Goal: Information Seeking & Learning: Learn about a topic

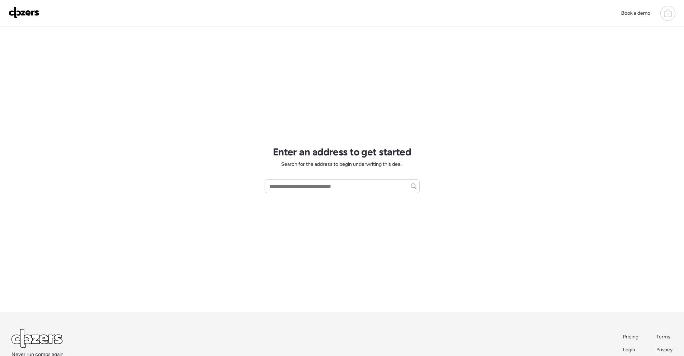
click at [670, 11] on icon at bounding box center [668, 14] width 7 height 6
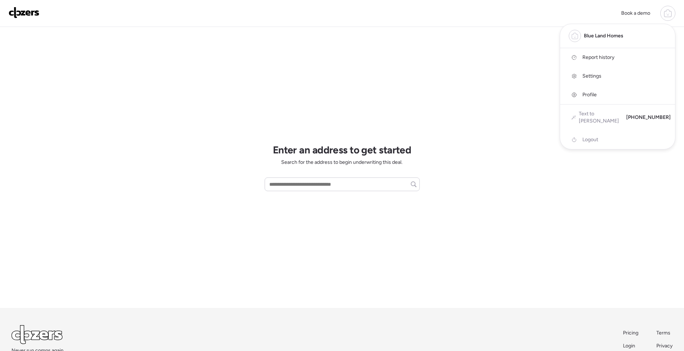
click at [606, 55] on span "Report history" at bounding box center [599, 57] width 32 height 7
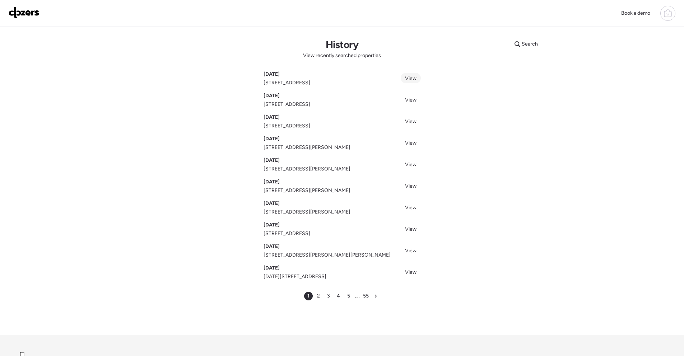
click at [409, 78] on span "View" at bounding box center [410, 78] width 11 height 6
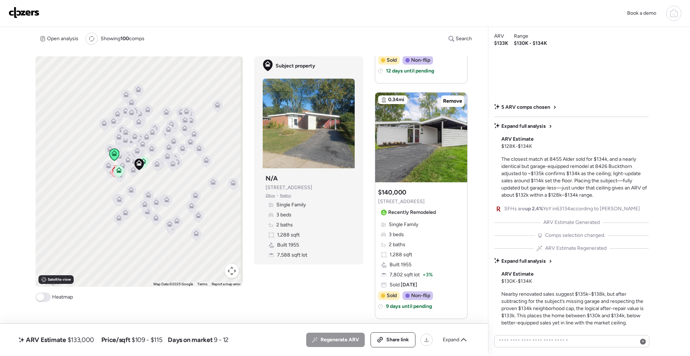
scroll to position [515, 0]
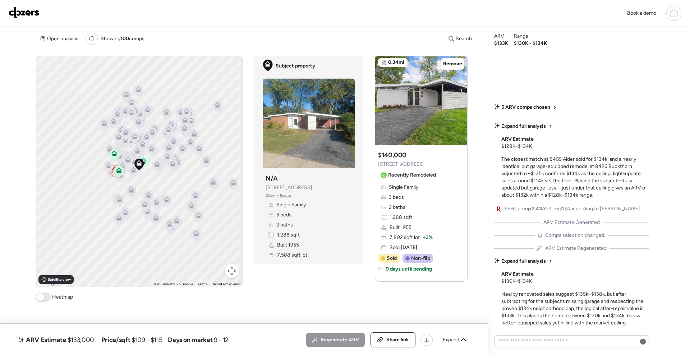
click at [138, 336] on span "$109 - $115" at bounding box center [146, 340] width 31 height 9
click at [249, 335] on div "ARV Estimate $133,000 Price/sqft $109 - $115 Days on market 9 - 12 All (3) ARV …" at bounding box center [243, 340] width 453 height 15
click at [454, 341] on span "Expand" at bounding box center [451, 340] width 17 height 7
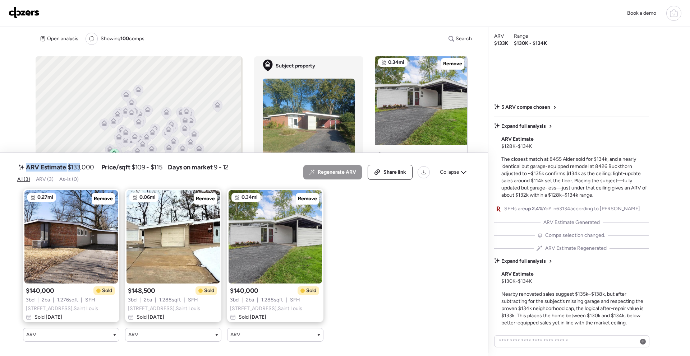
drag, startPoint x: 24, startPoint y: 163, endPoint x: 79, endPoint y: 163, distance: 54.6
click at [79, 163] on div "ARV Estimate $133,000" at bounding box center [56, 167] width 78 height 11
drag, startPoint x: 96, startPoint y: 159, endPoint x: 70, endPoint y: 161, distance: 25.9
click at [70, 162] on div "ARV Estimate $133,000 Price/sqft $109 - $115 Days on market 9 - 12" at bounding box center [122, 167] width 211 height 11
drag, startPoint x: 142, startPoint y: 162, endPoint x: 168, endPoint y: 163, distance: 26.3
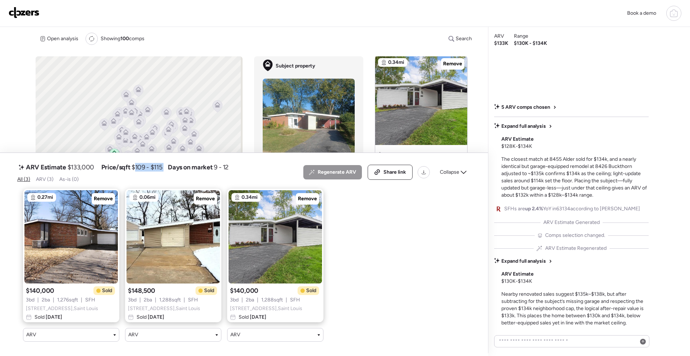
click at [168, 163] on div "ARV Estimate $133,000 Price/sqft $109 - $115 Days on market 9 - 12" at bounding box center [122, 167] width 211 height 11
click at [309, 20] on div "Book a demo" at bounding box center [345, 13] width 673 height 15
click at [464, 170] on icon at bounding box center [464, 173] width 6 height 6
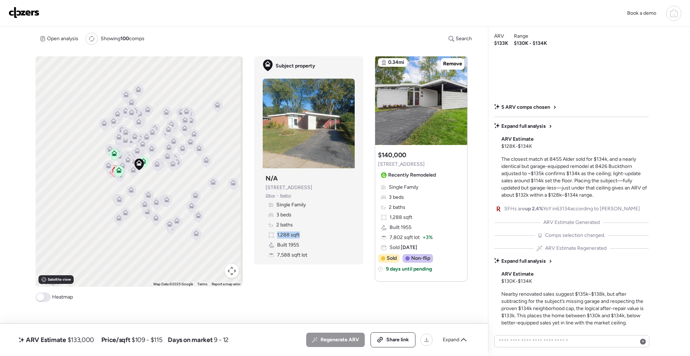
drag, startPoint x: 276, startPoint y: 234, endPoint x: 303, endPoint y: 232, distance: 27.0
click at [303, 232] on div "Single Family 3 beds 2 baths 1,288 sqft Built 1955 7,588 sqft lot" at bounding box center [308, 230] width 86 height 57
click at [458, 338] on span "Expand" at bounding box center [451, 340] width 17 height 7
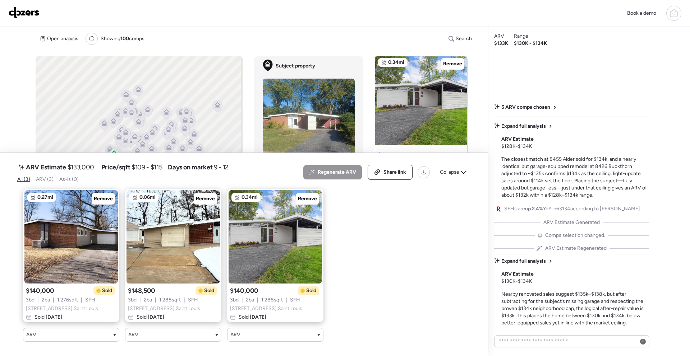
drag, startPoint x: 72, startPoint y: 162, endPoint x: 92, endPoint y: 162, distance: 20.1
click at [92, 163] on span "$133,000" at bounding box center [81, 167] width 27 height 9
drag, startPoint x: 174, startPoint y: 161, endPoint x: 247, endPoint y: 163, distance: 72.9
click at [247, 163] on div "ARV Estimate $133,000 Price/sqft $109 - $115 Days on market 9 - 12 All (3) ARV …" at bounding box center [243, 173] width 453 height 22
click at [48, 176] on span "ARV (3)" at bounding box center [45, 179] width 18 height 6
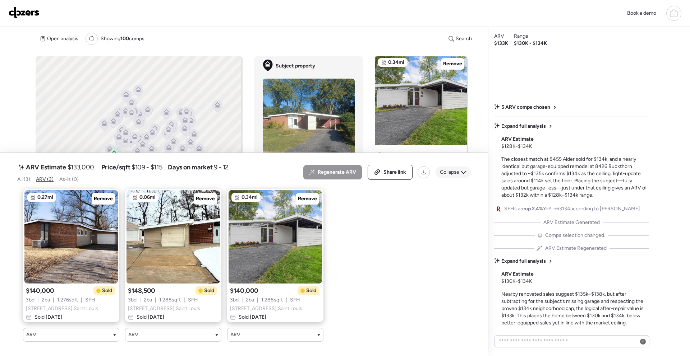
click at [462, 170] on icon at bounding box center [464, 173] width 6 height 6
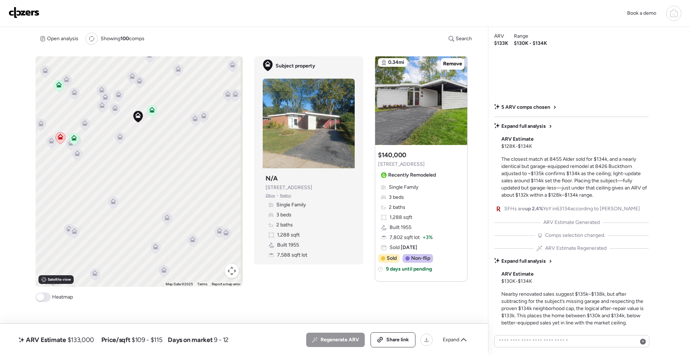
drag, startPoint x: 138, startPoint y: 137, endPoint x: 137, endPoint y: 183, distance: 46.0
click at [137, 183] on div "To activate drag with keyboard, press Alt + Enter. Once in keyboard drag state,…" at bounding box center [139, 171] width 207 height 231
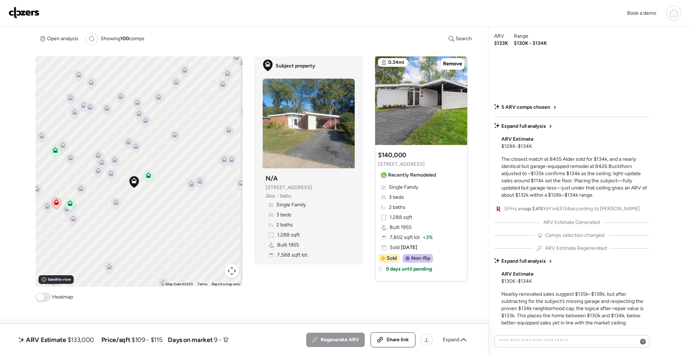
click at [137, 145] on icon at bounding box center [136, 146] width 6 height 6
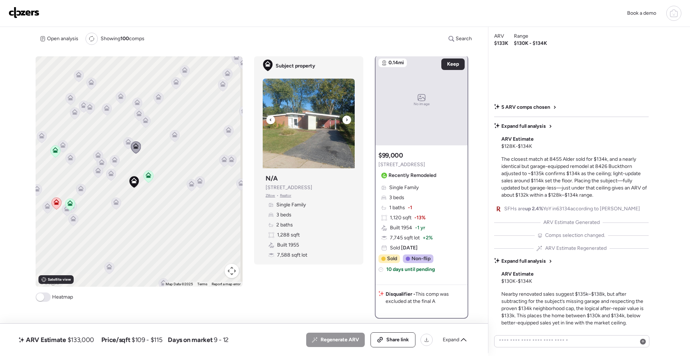
scroll to position [0, 0]
click at [131, 144] on icon at bounding box center [136, 148] width 10 height 12
click at [129, 144] on icon at bounding box center [128, 142] width 6 height 6
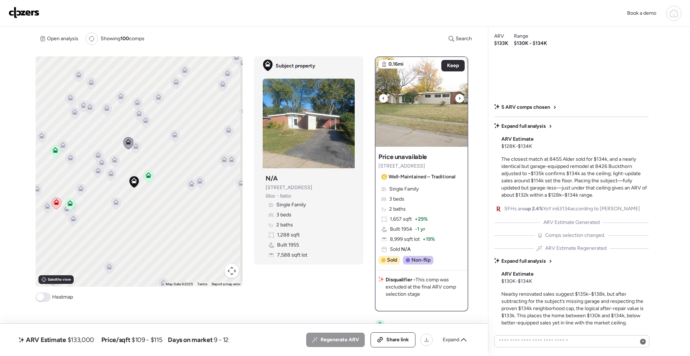
click at [409, 106] on img at bounding box center [421, 102] width 92 height 90
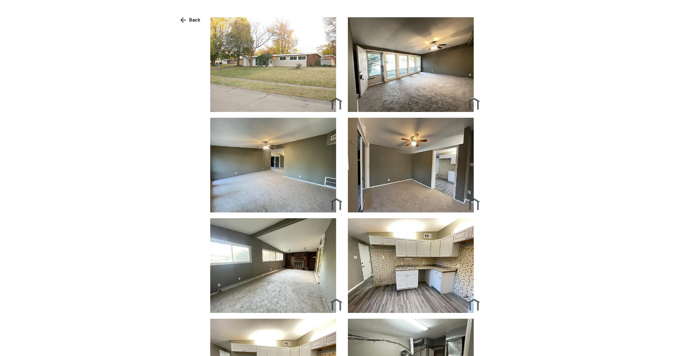
scroll to position [9, 0]
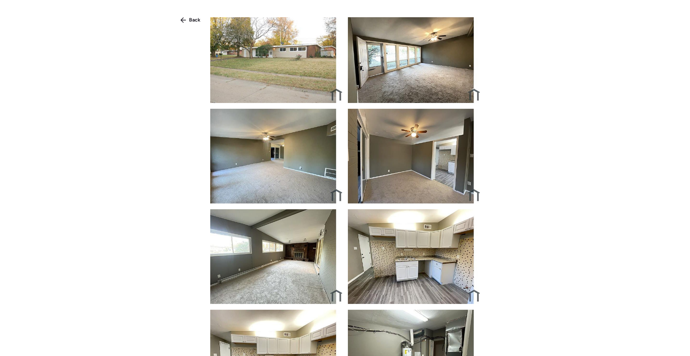
click at [423, 232] on img at bounding box center [414, 256] width 132 height 95
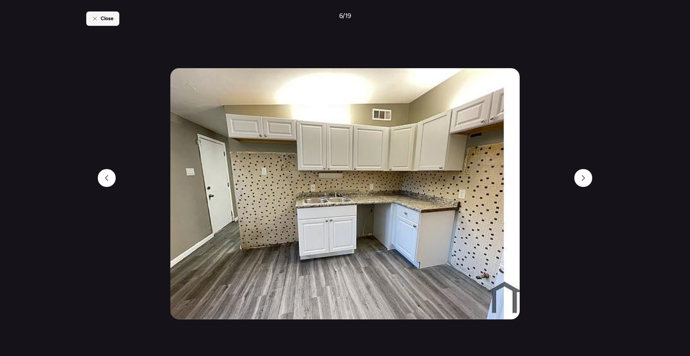
click at [101, 20] on span "Close" at bounding box center [107, 18] width 13 height 7
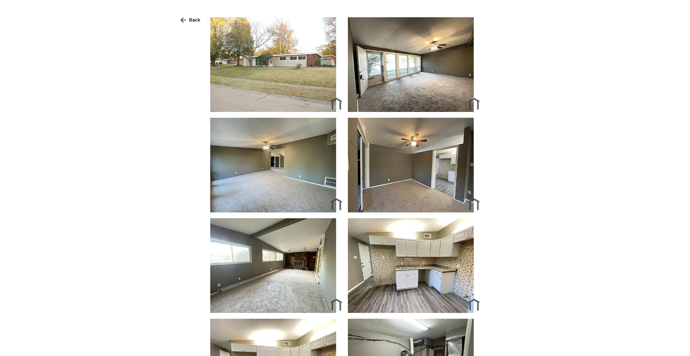
click at [179, 15] on div "Back" at bounding box center [190, 19] width 29 height 11
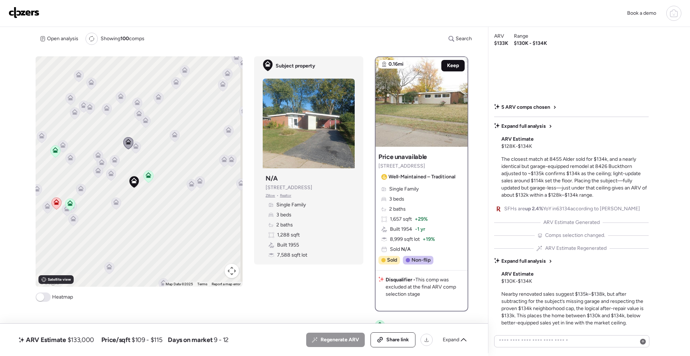
click at [448, 69] on span "Keep" at bounding box center [453, 65] width 12 height 7
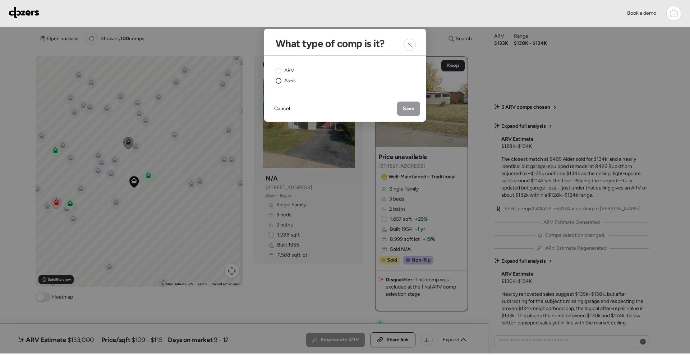
click at [285, 81] on span "As-is" at bounding box center [289, 80] width 11 height 7
click at [410, 105] on span "Save" at bounding box center [408, 108] width 11 height 7
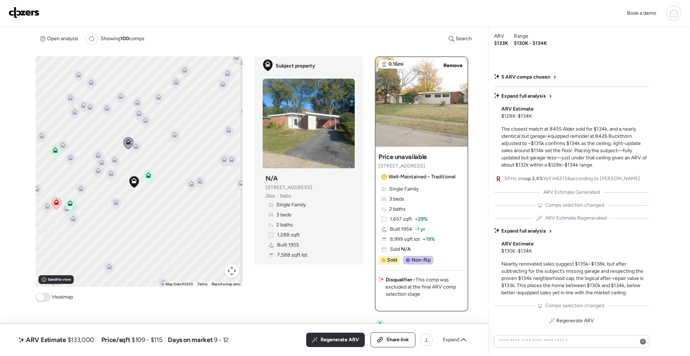
click at [120, 202] on div "To activate drag with keyboard, press Alt + Enter. Once in keyboard drag state,…" at bounding box center [139, 171] width 207 height 231
click at [116, 205] on icon at bounding box center [116, 204] width 10 height 12
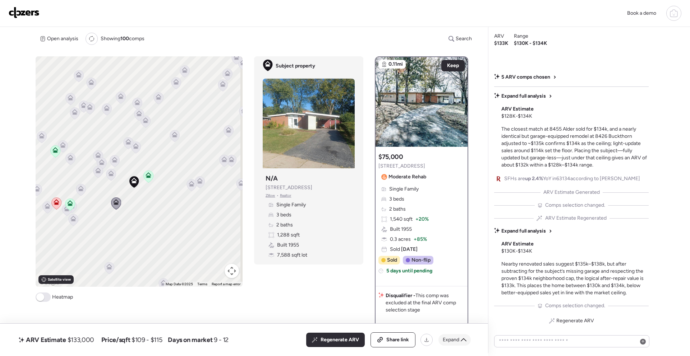
click at [460, 340] on div "Expand" at bounding box center [454, 339] width 32 height 11
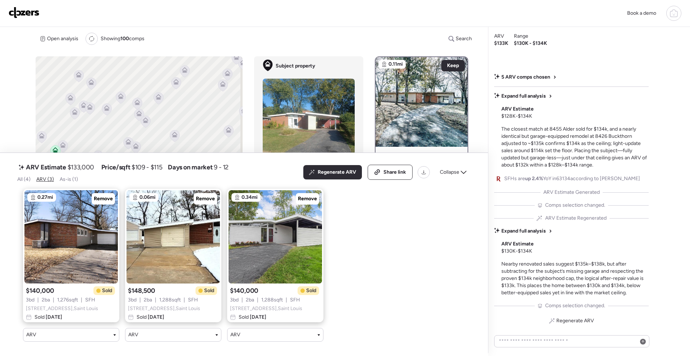
click at [77, 176] on span "As-is (1)" at bounding box center [69, 179] width 18 height 6
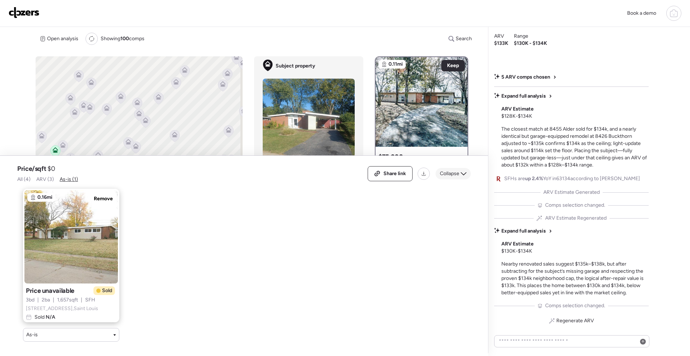
click at [464, 171] on icon at bounding box center [464, 174] width 6 height 6
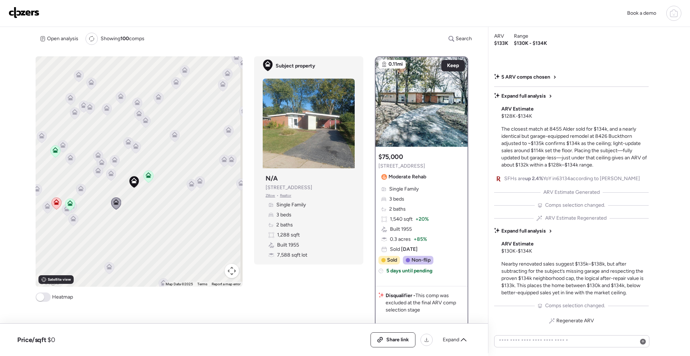
click at [96, 172] on icon at bounding box center [98, 172] width 5 height 2
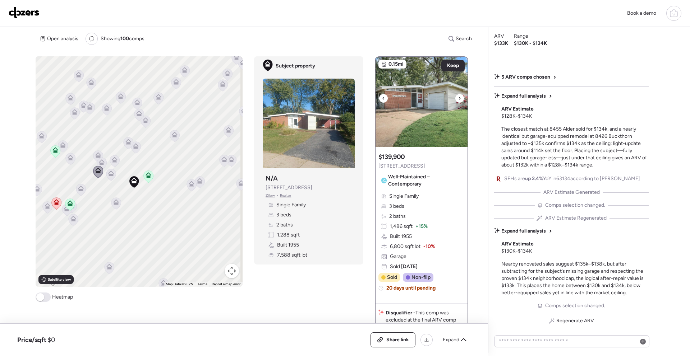
click at [459, 99] on div at bounding box center [459, 98] width 9 height 9
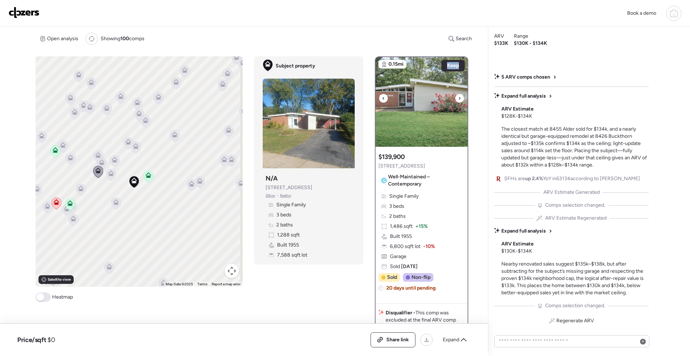
click at [459, 99] on div at bounding box center [459, 98] width 9 height 9
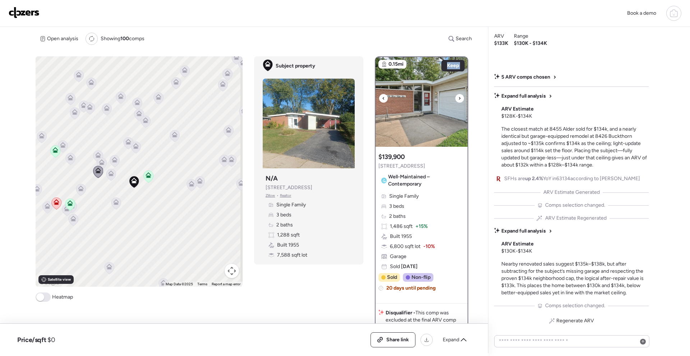
click at [459, 100] on div at bounding box center [459, 98] width 9 height 9
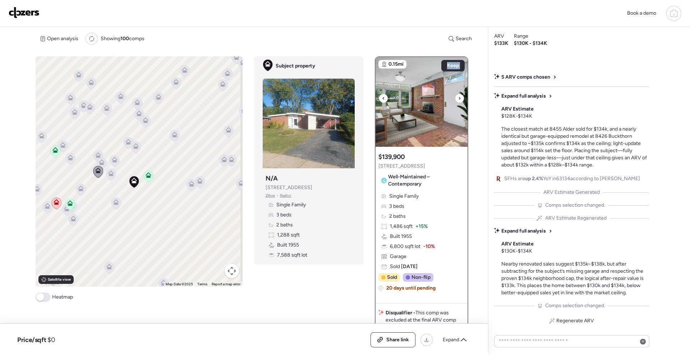
click at [459, 100] on div at bounding box center [459, 98] width 9 height 9
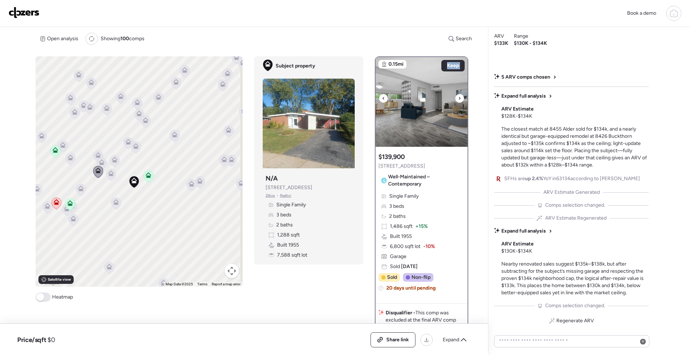
click at [459, 100] on div at bounding box center [459, 98] width 9 height 9
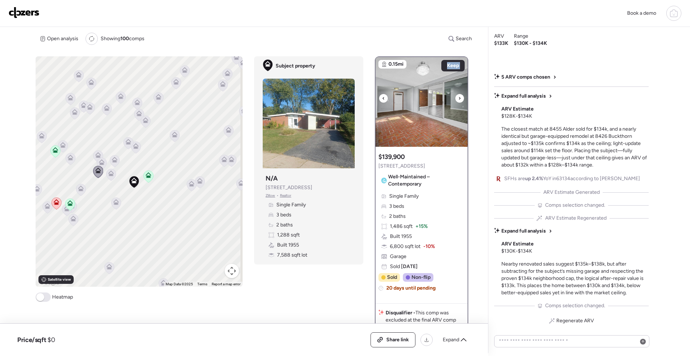
click at [459, 100] on div at bounding box center [459, 98] width 9 height 9
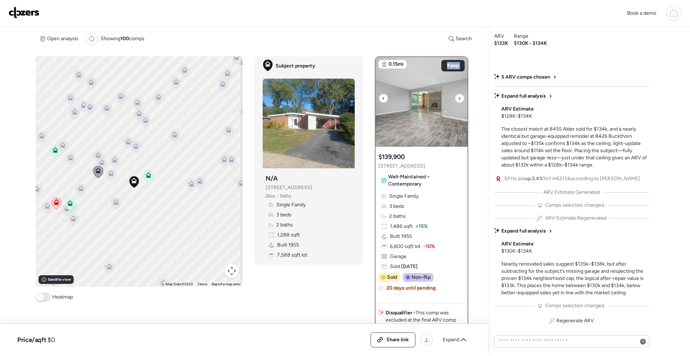
click at [459, 100] on div at bounding box center [459, 98] width 9 height 9
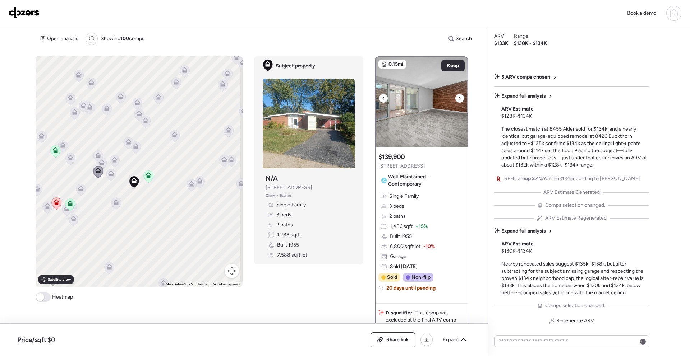
click at [379, 99] on div at bounding box center [383, 98] width 9 height 9
click at [382, 99] on icon at bounding box center [383, 98] width 3 height 9
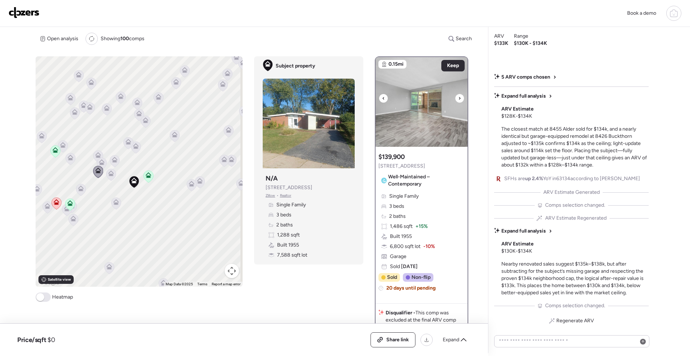
click at [382, 99] on icon at bounding box center [383, 98] width 3 height 9
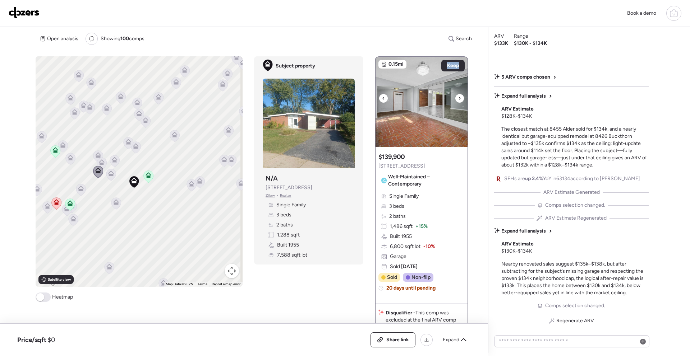
click at [382, 99] on icon at bounding box center [383, 98] width 3 height 9
click at [382, 98] on icon at bounding box center [383, 98] width 3 height 9
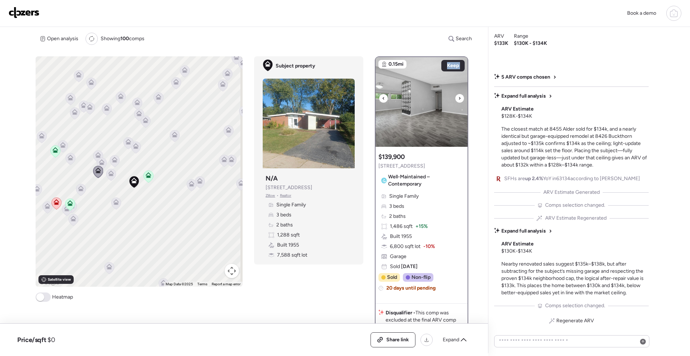
click at [382, 98] on icon at bounding box center [383, 98] width 3 height 9
click at [382, 98] on icon at bounding box center [382, 98] width 1 height 3
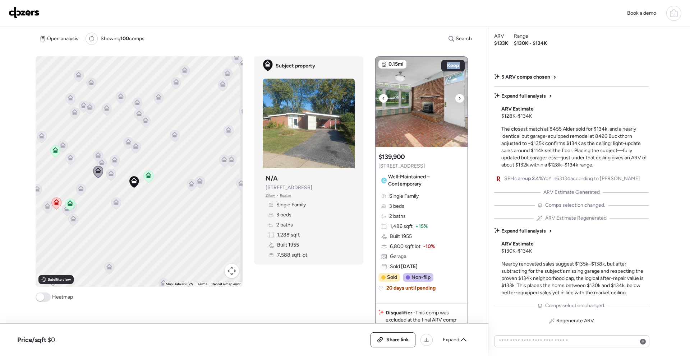
click at [382, 98] on icon at bounding box center [382, 98] width 1 height 3
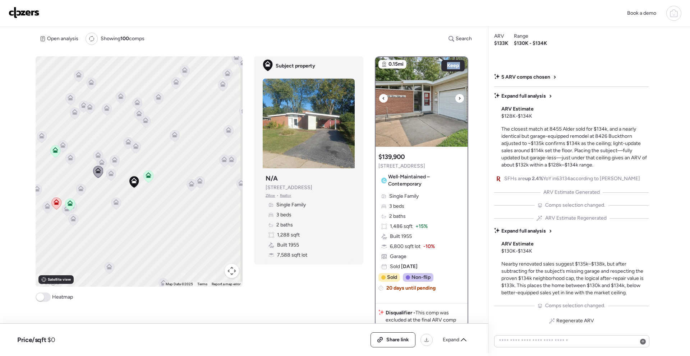
click at [382, 98] on icon at bounding box center [382, 98] width 1 height 3
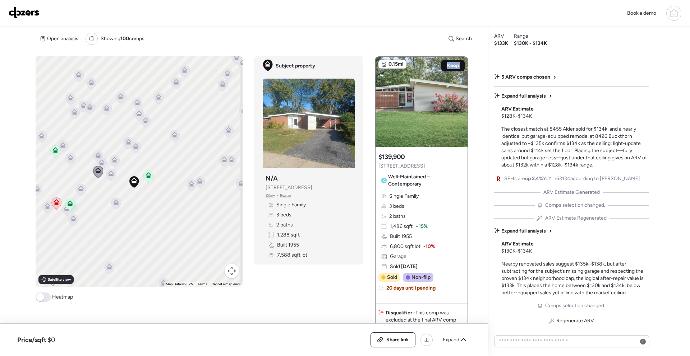
click at [458, 65] on div "Keep" at bounding box center [452, 65] width 23 height 11
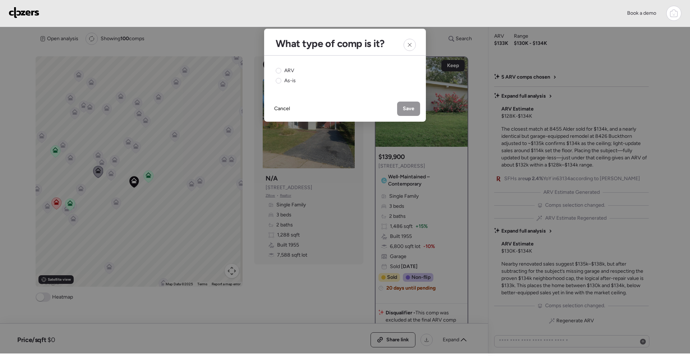
drag, startPoint x: 291, startPoint y: 81, endPoint x: 297, endPoint y: 81, distance: 5.4
click at [291, 80] on span "As-is" at bounding box center [289, 80] width 11 height 7
click at [403, 104] on div "Save" at bounding box center [408, 109] width 23 height 14
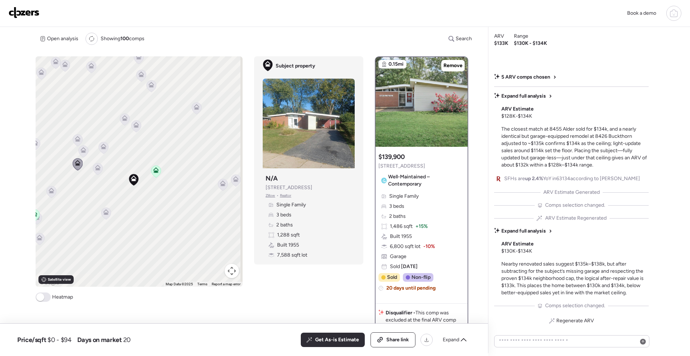
click at [77, 141] on icon at bounding box center [77, 140] width 5 height 2
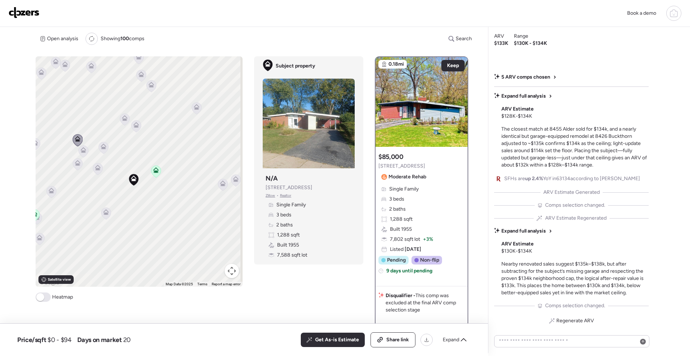
click at [97, 176] on div "To activate drag with keyboard, press Alt + Enter. Once in keyboard drag state,…" at bounding box center [139, 171] width 207 height 231
click at [98, 174] on icon at bounding box center [98, 169] width 10 height 12
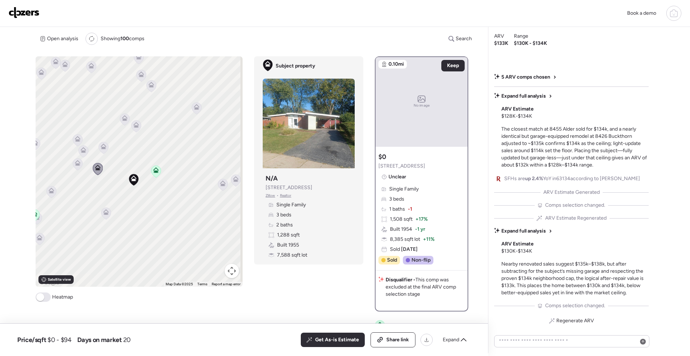
click at [105, 144] on icon at bounding box center [104, 147] width 6 height 6
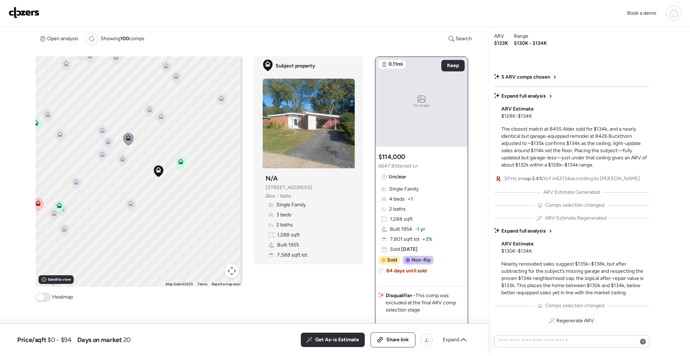
drag, startPoint x: 143, startPoint y: 159, endPoint x: 151, endPoint y: 156, distance: 8.7
click at [169, 149] on div "To activate drag with keyboard, press Alt + Enter. Once in keyboard drag state,…" at bounding box center [139, 171] width 207 height 231
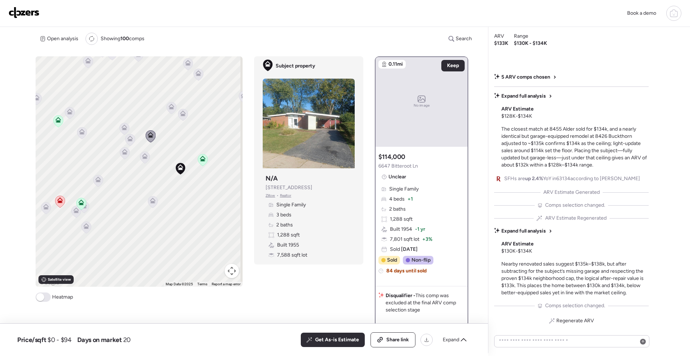
click at [123, 155] on icon at bounding box center [125, 154] width 10 height 12
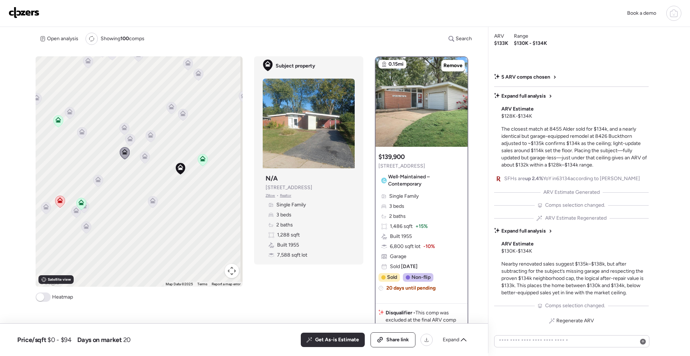
click at [122, 129] on icon at bounding box center [124, 129] width 5 height 2
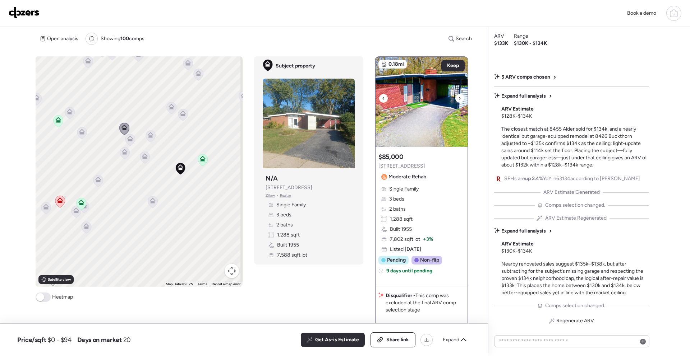
click at [455, 98] on div at bounding box center [459, 98] width 9 height 9
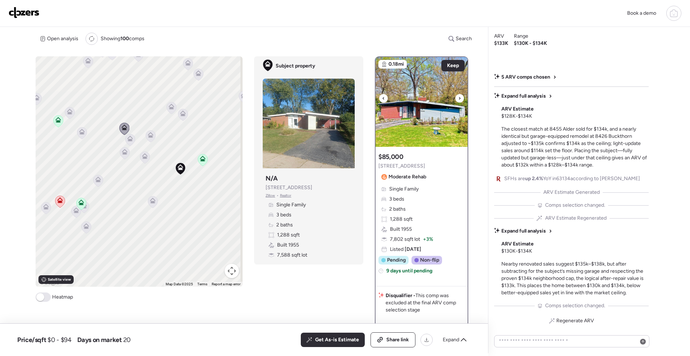
click at [455, 98] on div at bounding box center [459, 98] width 9 height 9
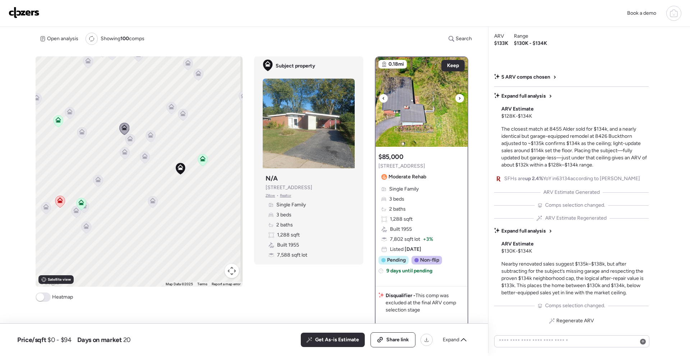
click at [458, 98] on icon at bounding box center [459, 98] width 3 height 9
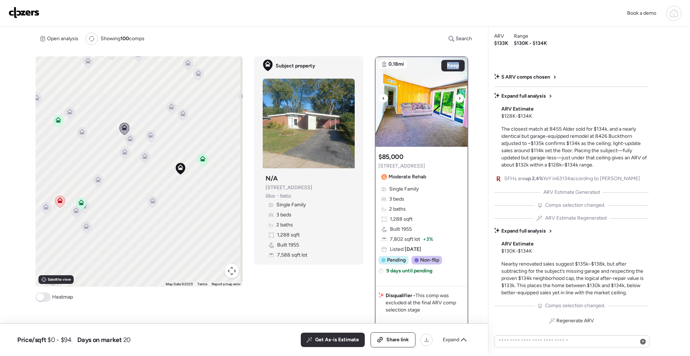
click at [458, 98] on icon at bounding box center [459, 98] width 3 height 9
click at [455, 98] on div at bounding box center [459, 98] width 9 height 9
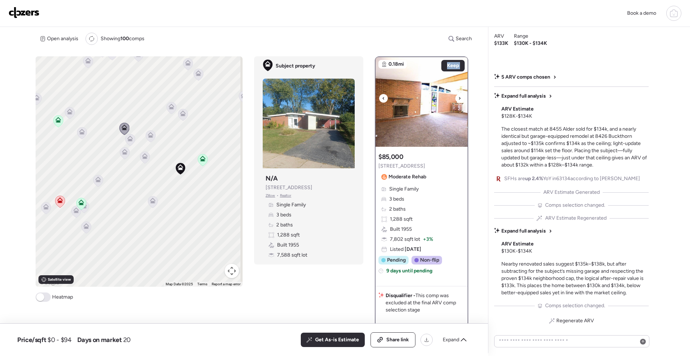
click at [455, 98] on div at bounding box center [459, 98] width 9 height 9
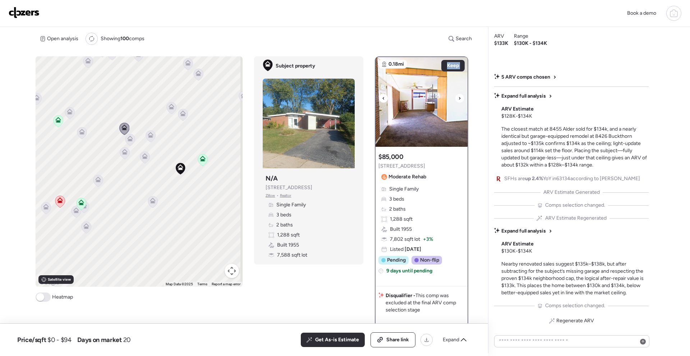
click at [455, 98] on div at bounding box center [459, 98] width 9 height 9
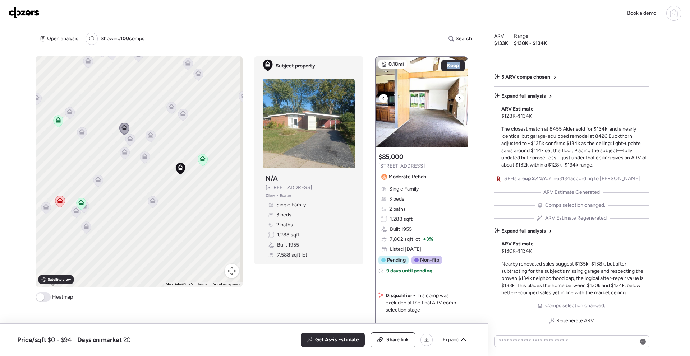
click at [455, 98] on div at bounding box center [459, 98] width 9 height 9
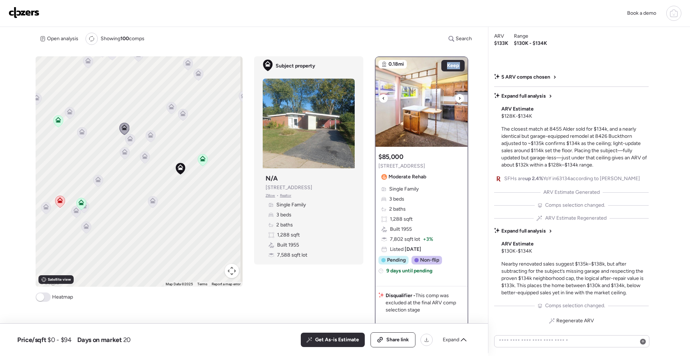
click at [455, 98] on div at bounding box center [459, 98] width 9 height 9
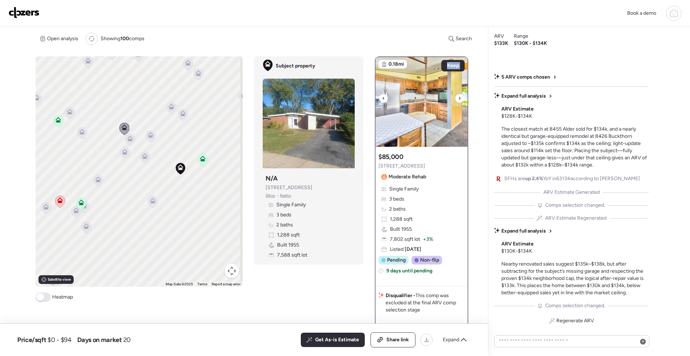
click at [455, 98] on div at bounding box center [459, 98] width 9 height 9
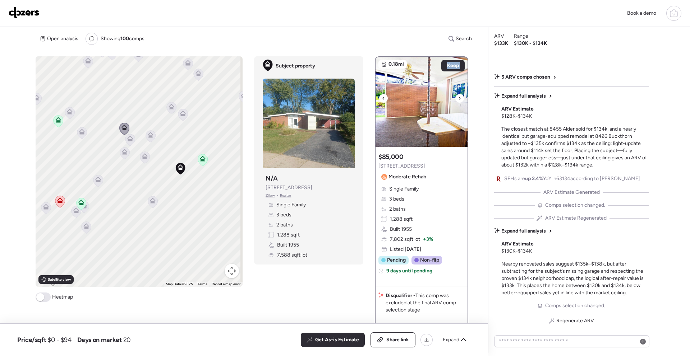
click at [455, 98] on div at bounding box center [459, 98] width 9 height 9
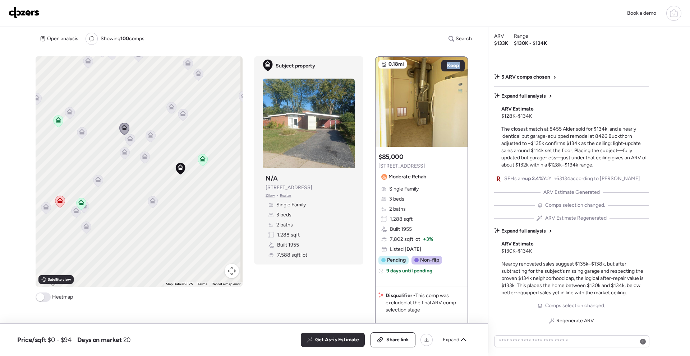
click at [97, 181] on icon at bounding box center [98, 181] width 5 height 2
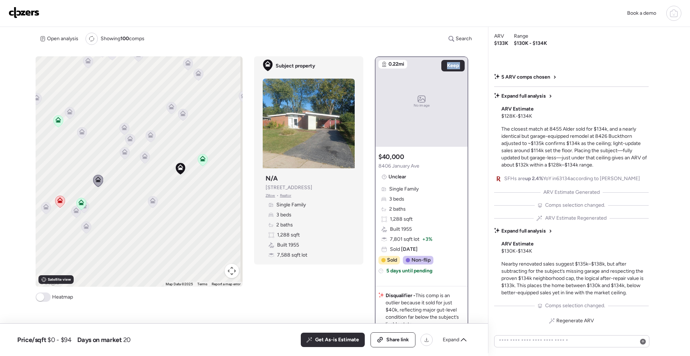
click at [85, 135] on icon at bounding box center [82, 133] width 10 height 12
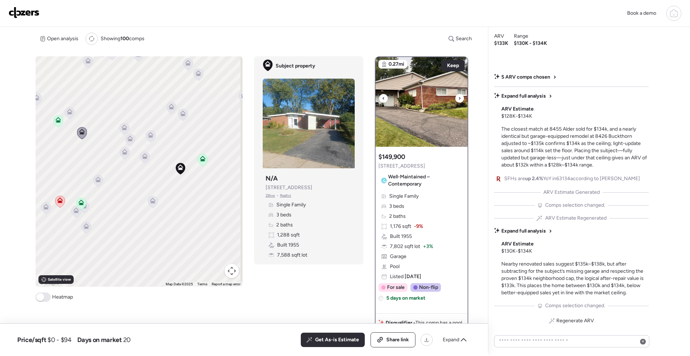
click at [458, 97] on icon at bounding box center [459, 98] width 3 height 9
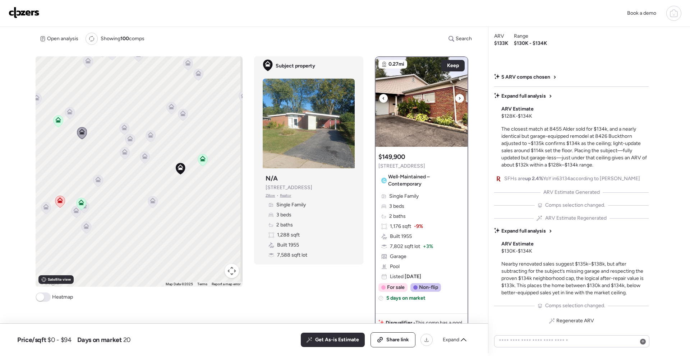
click at [383, 100] on div at bounding box center [383, 98] width 9 height 9
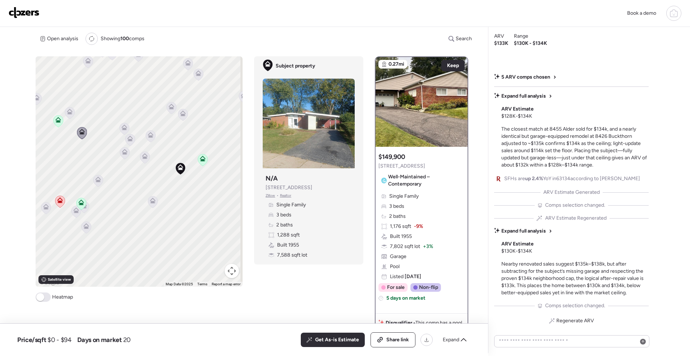
click at [169, 107] on icon at bounding box center [171, 108] width 5 height 2
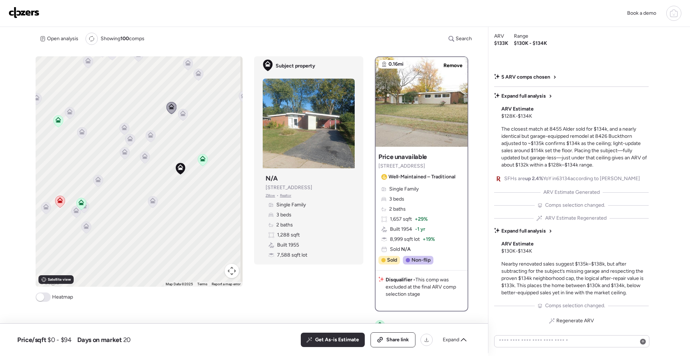
click at [128, 128] on icon at bounding box center [125, 129] width 10 height 12
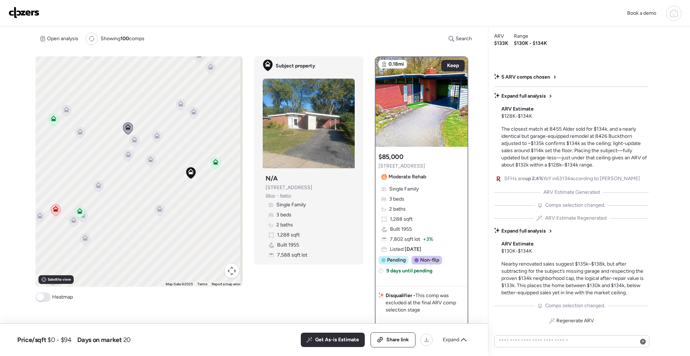
click at [68, 114] on icon at bounding box center [67, 111] width 10 height 12
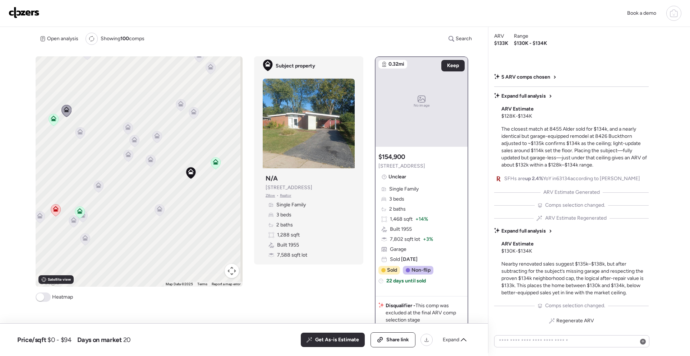
click at [83, 241] on icon at bounding box center [85, 240] width 5 height 2
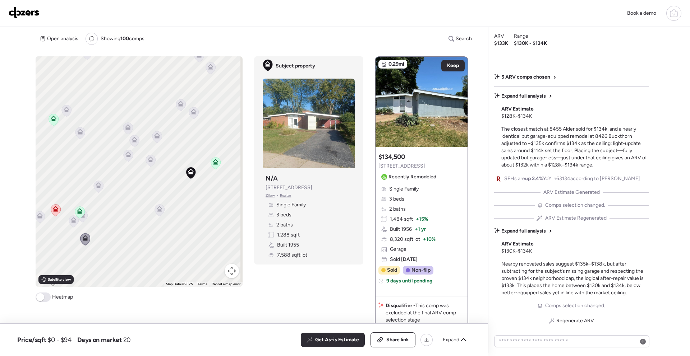
click at [71, 223] on icon at bounding box center [74, 222] width 10 height 12
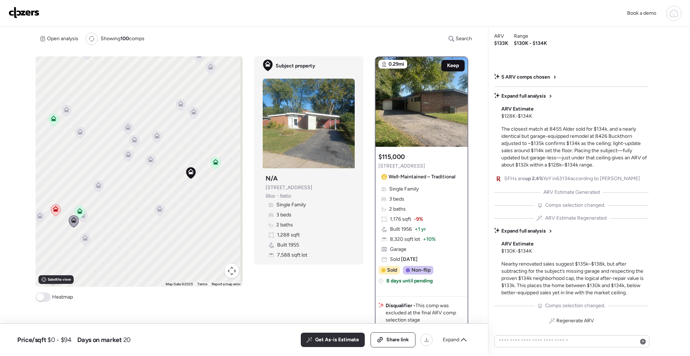
click at [447, 63] on span "Keep" at bounding box center [453, 65] width 12 height 7
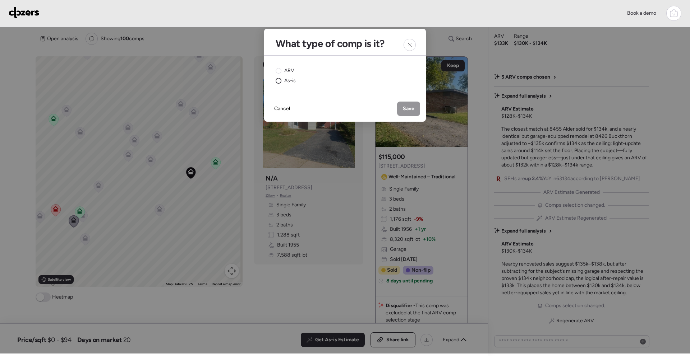
click at [288, 78] on span "As-is" at bounding box center [289, 80] width 11 height 7
click at [410, 107] on span "Save" at bounding box center [408, 108] width 11 height 7
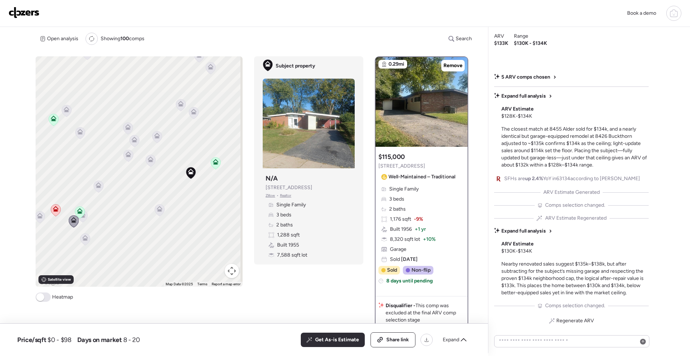
click at [468, 95] on div "0.29mi Remove $115,000 8439 Alder Ave Well-Maintained – Traditional Single Fami…" at bounding box center [424, 204] width 99 height 297
click at [459, 97] on div at bounding box center [459, 98] width 9 height 9
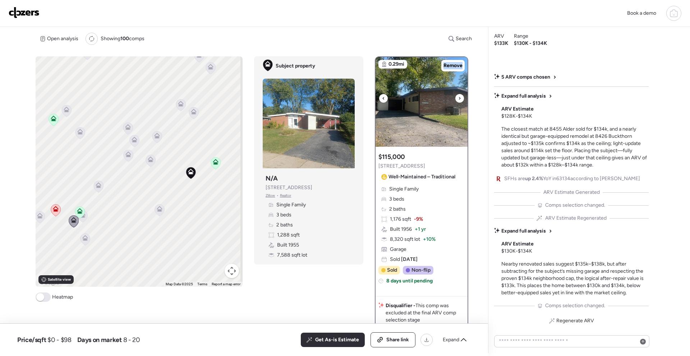
click at [459, 97] on div at bounding box center [459, 98] width 9 height 9
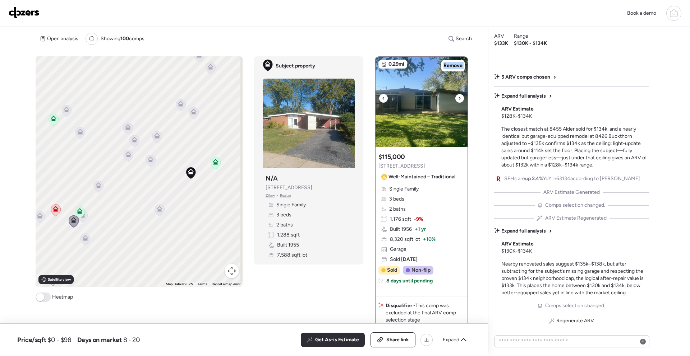
click at [459, 97] on div at bounding box center [459, 98] width 9 height 9
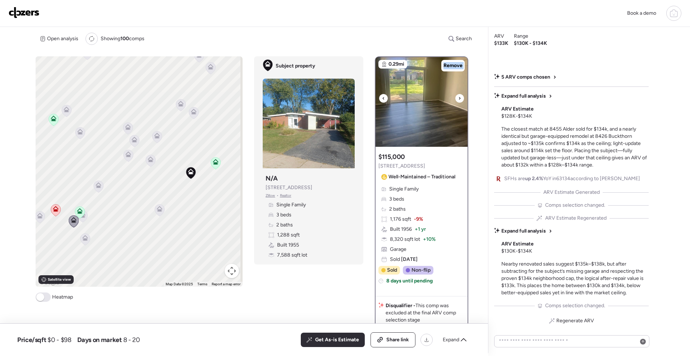
click at [459, 97] on div at bounding box center [459, 98] width 9 height 9
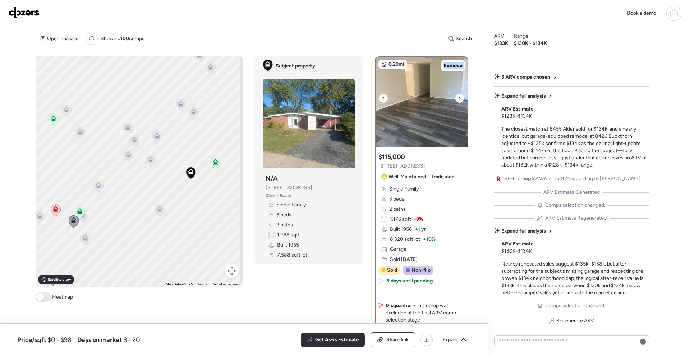
click at [459, 97] on div at bounding box center [459, 98] width 9 height 9
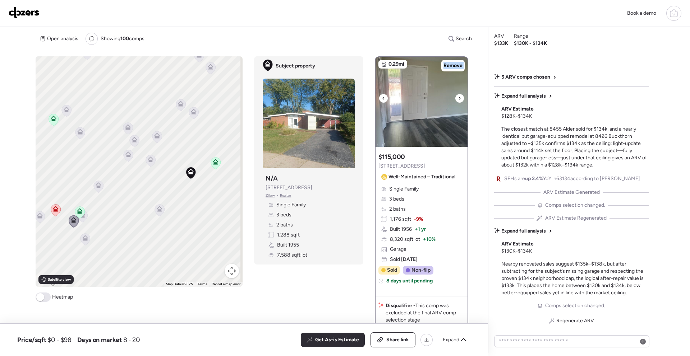
click at [459, 97] on div at bounding box center [459, 98] width 9 height 9
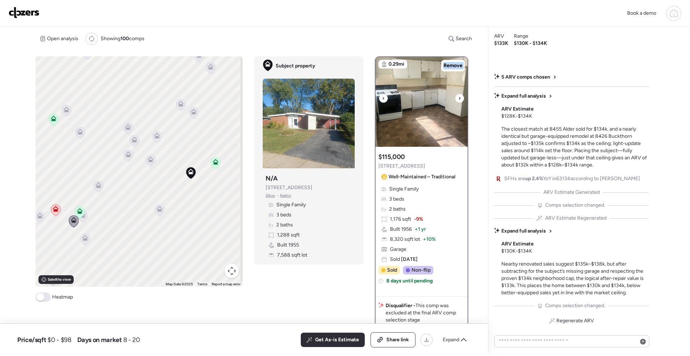
click at [459, 97] on div at bounding box center [459, 98] width 9 height 9
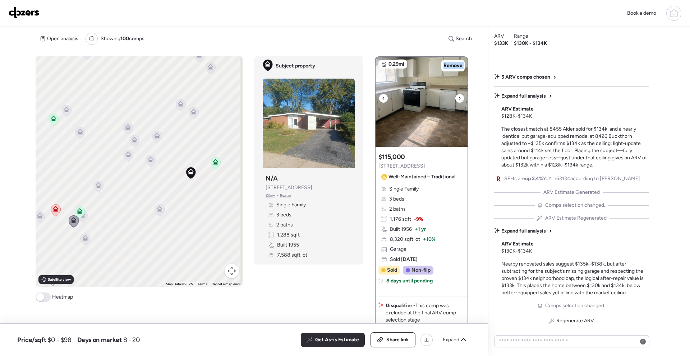
click at [459, 97] on div at bounding box center [459, 98] width 9 height 9
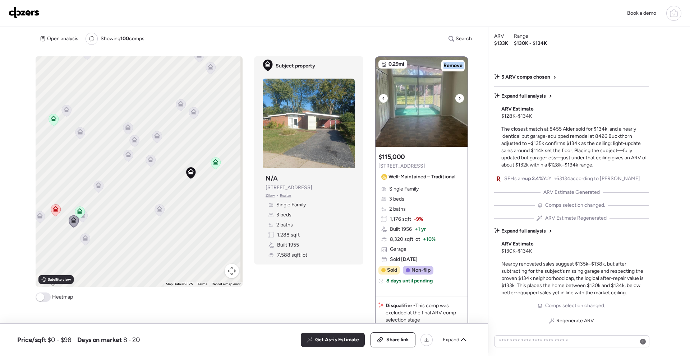
click at [459, 97] on div at bounding box center [459, 98] width 9 height 9
click at [463, 341] on icon at bounding box center [464, 340] width 6 height 6
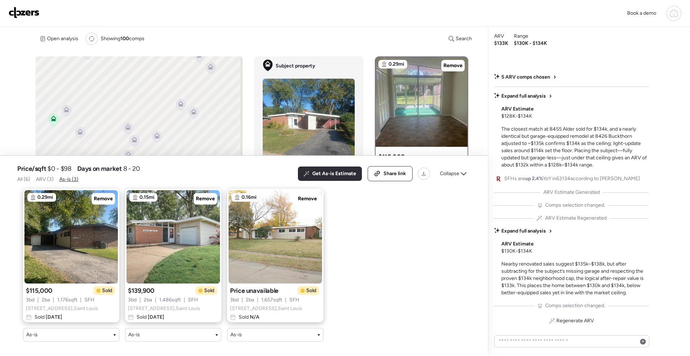
click at [41, 176] on span "ARV (3)" at bounding box center [45, 179] width 18 height 6
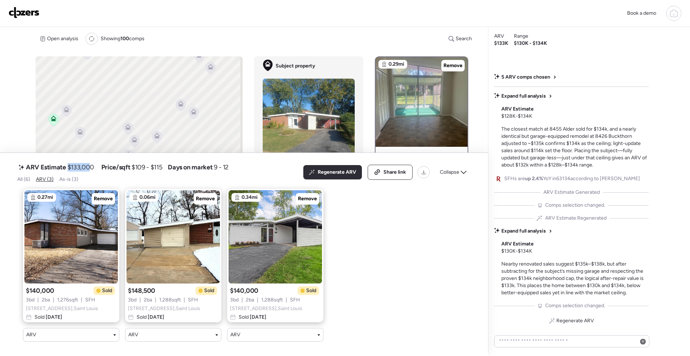
drag, startPoint x: 67, startPoint y: 161, endPoint x: 88, endPoint y: 162, distance: 21.6
click at [88, 163] on span "$133,000" at bounding box center [81, 167] width 27 height 9
click at [66, 176] on span "As-is (3)" at bounding box center [68, 179] width 19 height 6
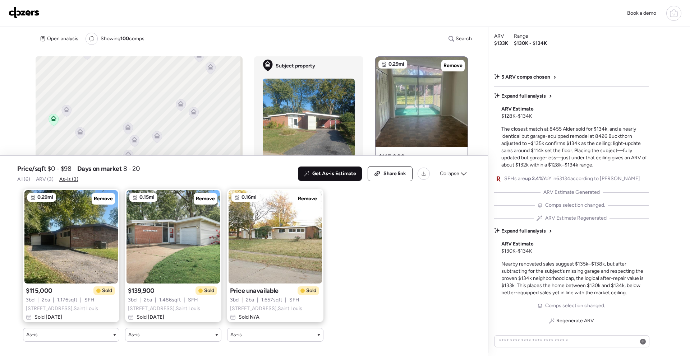
drag, startPoint x: 341, startPoint y: 168, endPoint x: 350, endPoint y: 174, distance: 10.7
click at [341, 170] on span "Get As-is Estimate" at bounding box center [334, 173] width 44 height 7
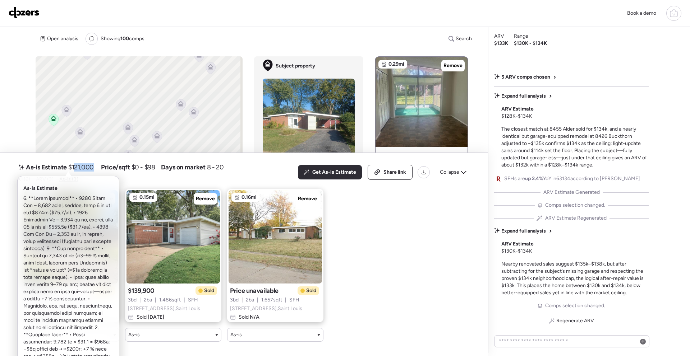
drag, startPoint x: 75, startPoint y: 162, endPoint x: 92, endPoint y: 163, distance: 17.3
click at [92, 163] on span "$121,000" at bounding box center [81, 167] width 26 height 9
